Goal: Information Seeking & Learning: Learn about a topic

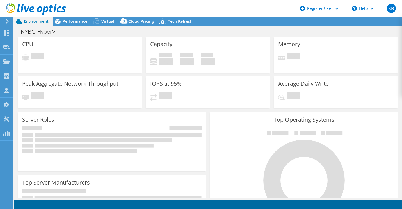
select select "USD"
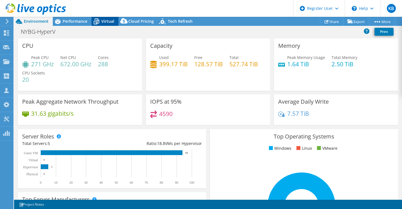
click at [108, 19] on span "Virtual" at bounding box center [107, 21] width 13 height 5
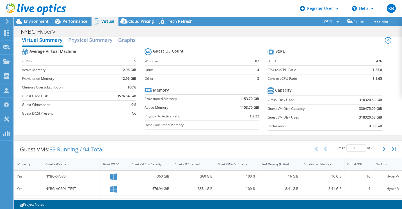
scroll to position [8, 0]
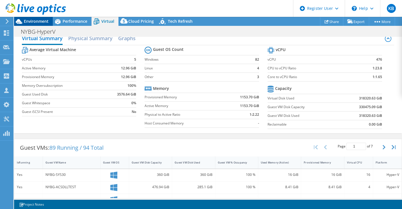
click at [38, 20] on span "Environment" at bounding box center [36, 21] width 25 height 5
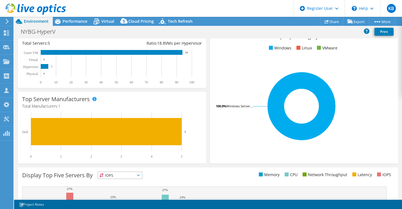
scroll to position [0, 0]
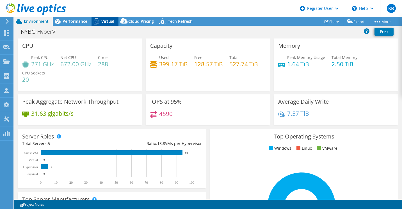
click at [112, 22] on span "Virtual" at bounding box center [107, 21] width 13 height 5
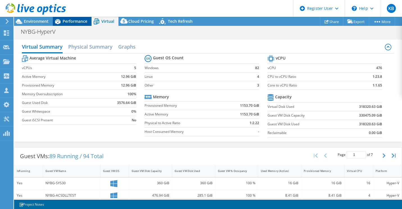
click at [82, 23] on span "Performance" at bounding box center [75, 21] width 25 height 5
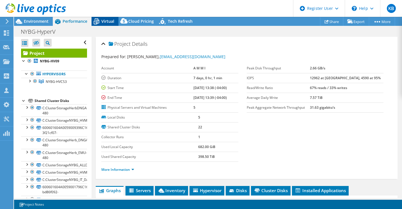
click at [109, 23] on span "Virtual" at bounding box center [107, 21] width 13 height 5
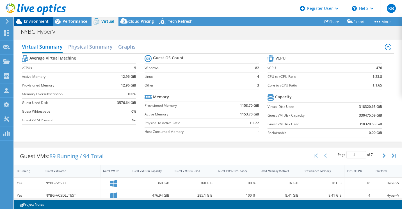
click at [37, 23] on span "Environment" at bounding box center [36, 21] width 25 height 5
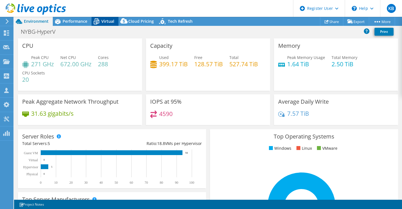
click at [110, 24] on div "Virtual" at bounding box center [105, 21] width 27 height 9
select select "USD"
click at [113, 21] on span "Virtual" at bounding box center [107, 21] width 13 height 5
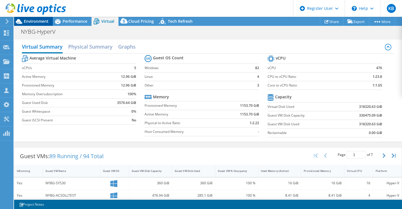
click at [37, 22] on span "Environment" at bounding box center [36, 21] width 25 height 5
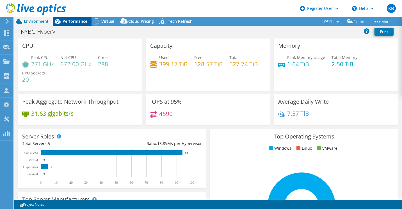
click at [72, 19] on span "Performance" at bounding box center [75, 21] width 25 height 5
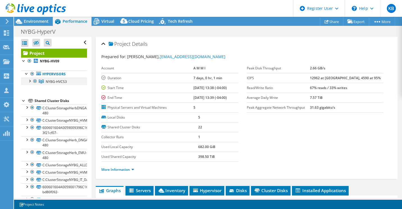
click at [29, 80] on div at bounding box center [30, 81] width 6 height 6
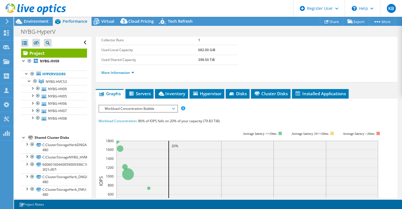
scroll to position [97, 0]
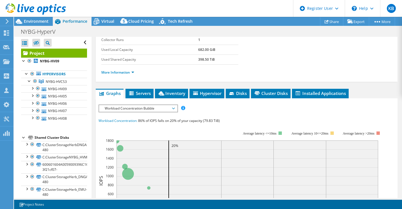
click at [152, 110] on span "Workload Concentration Bubble" at bounding box center [138, 108] width 72 height 7
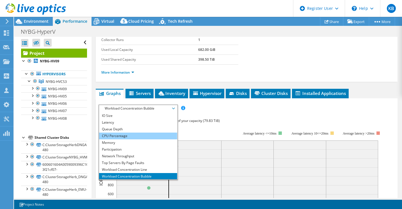
scroll to position [0, 0]
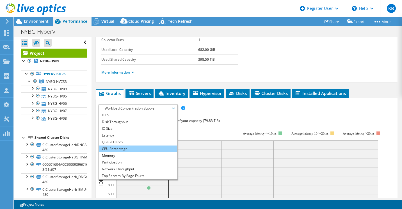
click at [144, 146] on li "CPU Percentage" at bounding box center [138, 148] width 78 height 7
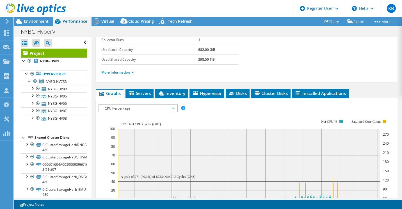
scroll to position [168, 0]
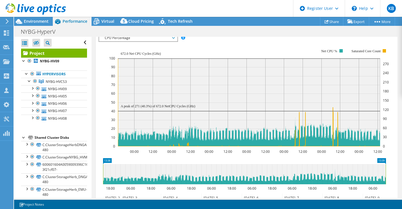
click at [104, 26] on div "NYBG-HyperV Print" at bounding box center [208, 31] width 388 height 10
click at [107, 23] on span "Virtual" at bounding box center [107, 21] width 13 height 5
